Goal: Navigation & Orientation: Find specific page/section

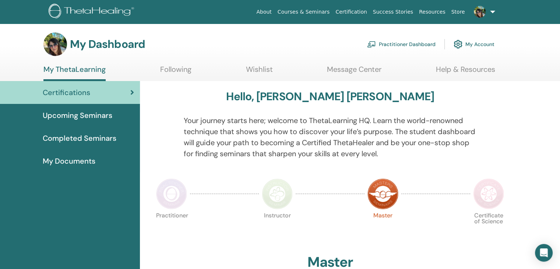
click at [169, 193] on img at bounding box center [171, 193] width 31 height 31
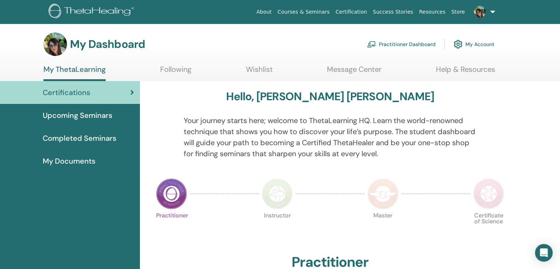
click at [415, 42] on link "Practitioner Dashboard" at bounding box center [401, 44] width 68 height 16
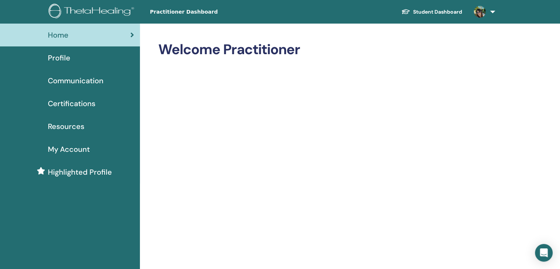
click at [60, 54] on span "Profile" at bounding box center [59, 57] width 22 height 11
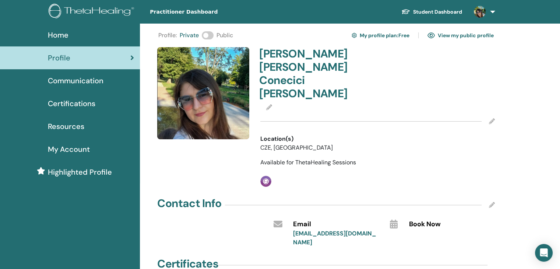
click at [433, 219] on span "Book Now" at bounding box center [425, 224] width 32 height 10
click at [447, 36] on link "View my public profile" at bounding box center [461, 35] width 66 height 12
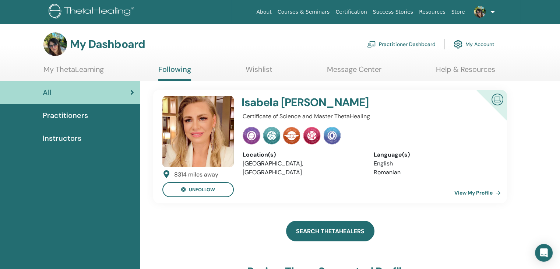
click at [358, 233] on link "Search ThetaHealers" at bounding box center [330, 231] width 88 height 21
